Goal: Information Seeking & Learning: Find specific fact

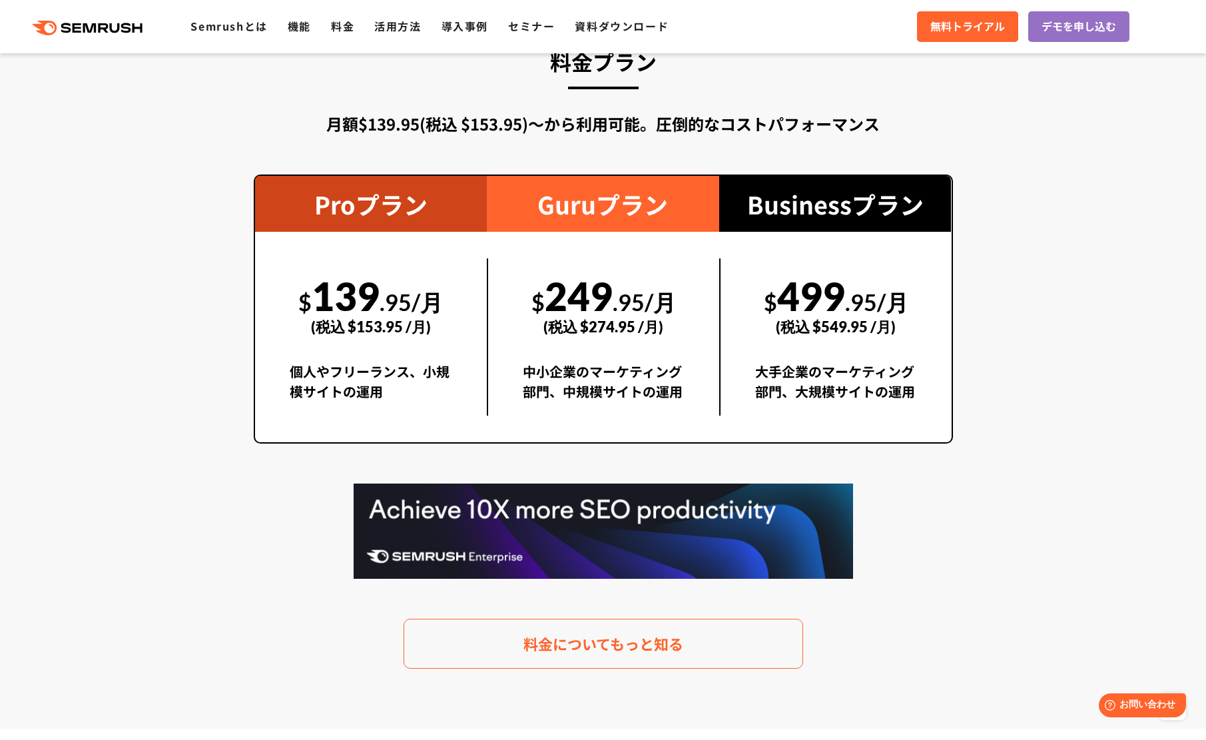
scroll to position [2314, 0]
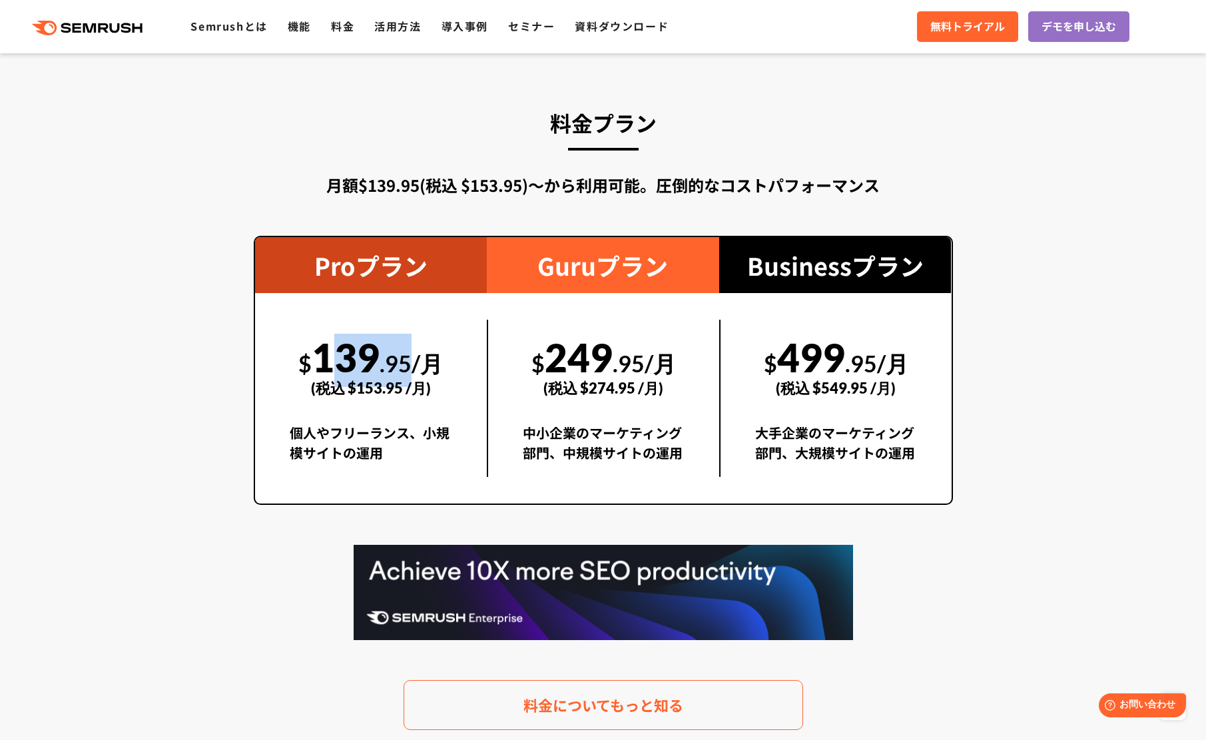
drag, startPoint x: 321, startPoint y: 349, endPoint x: 404, endPoint y: 351, distance: 82.6
click at [409, 349] on div "$ 139 .95/月 (税込 $153.95 /月)" at bounding box center [371, 366] width 163 height 92
click at [362, 397] on div "(税込 $153.95 /月)" at bounding box center [371, 387] width 163 height 47
drag, startPoint x: 360, startPoint y: 388, endPoint x: 406, endPoint y: 386, distance: 46.0
click at [406, 386] on div "(税込 $153.95 /月)" at bounding box center [371, 387] width 163 height 47
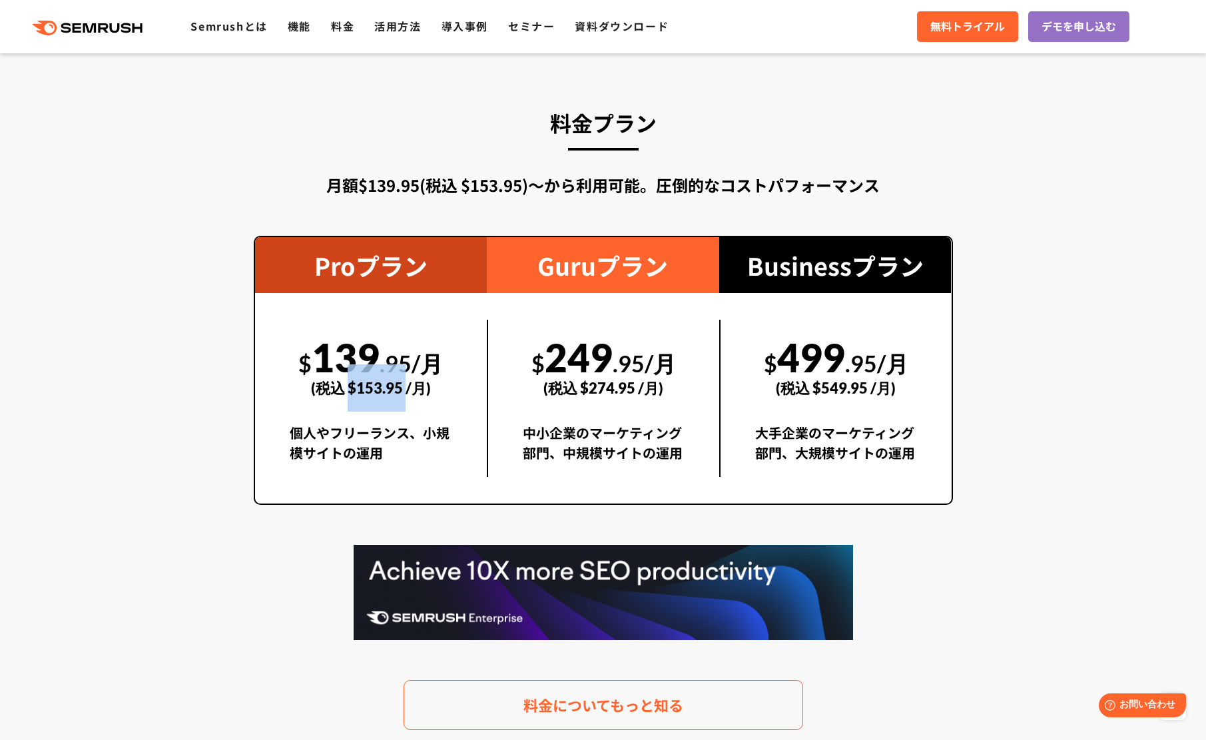
drag, startPoint x: 348, startPoint y: 386, endPoint x: 386, endPoint y: 386, distance: 38.0
click at [404, 385] on div "(税込 $153.95 /月)" at bounding box center [371, 387] width 163 height 47
copy div "$153.95"
click at [1018, 422] on section "料金プラン 月額$139.95(税込 $153.95)〜から利用可能。圧倒的なコストパフォーマンス Proプラン $ 139 .95/月 (税込 $153.9…" at bounding box center [603, 417] width 1206 height 745
